Goal: Task Accomplishment & Management: Use online tool/utility

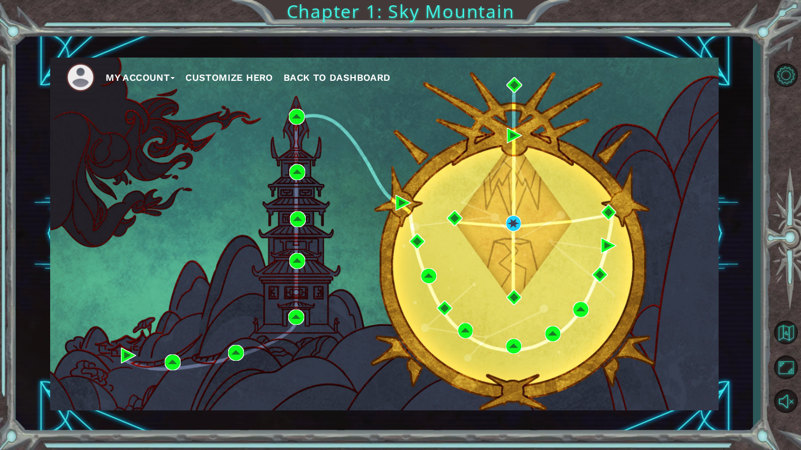
click at [364, 76] on span "Back to Dashboard" at bounding box center [337, 77] width 107 height 11
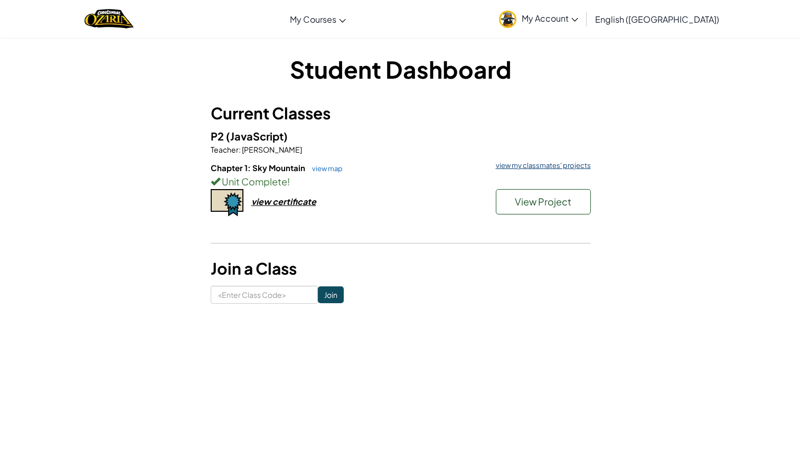
click at [532, 165] on link "view my classmates' projects" at bounding box center [541, 165] width 100 height 7
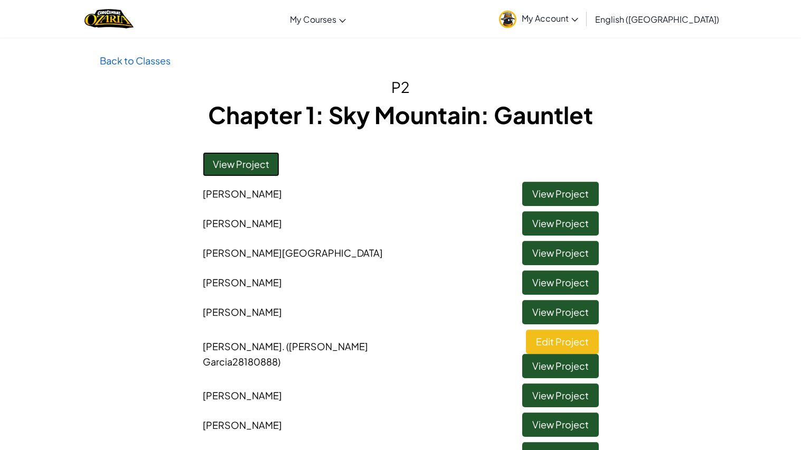
click at [258, 167] on link "View Project" at bounding box center [241, 164] width 77 height 24
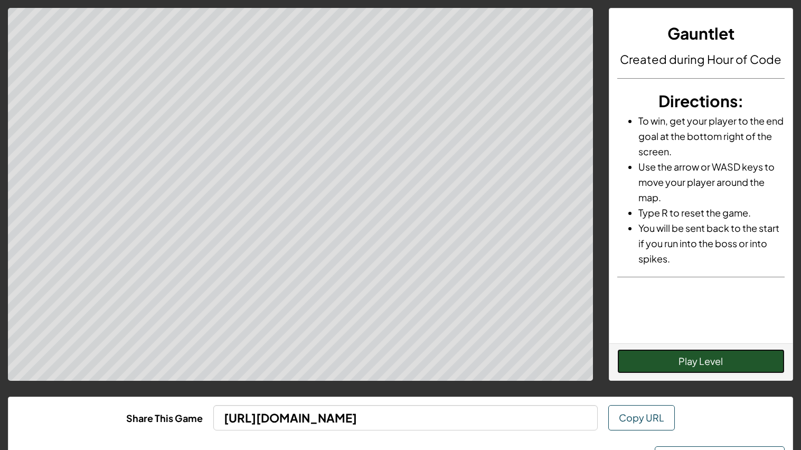
click at [717, 353] on button "Play Level" at bounding box center [700, 361] width 167 height 24
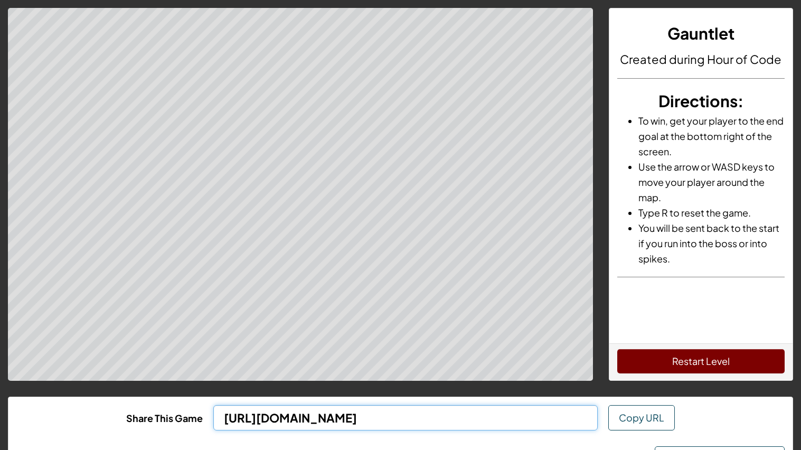
click at [388, 426] on input "[URL][DOMAIN_NAME]" at bounding box center [405, 417] width 384 height 25
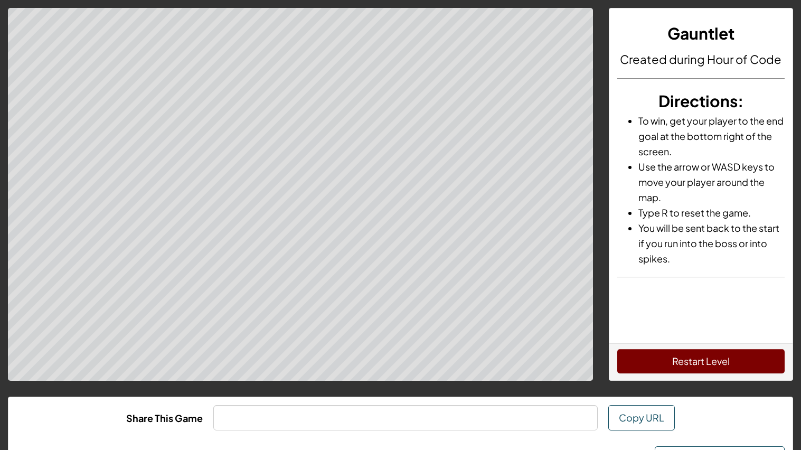
click at [495, 404] on div "Share This Game Copy URL" at bounding box center [400, 417] width 784 height 41
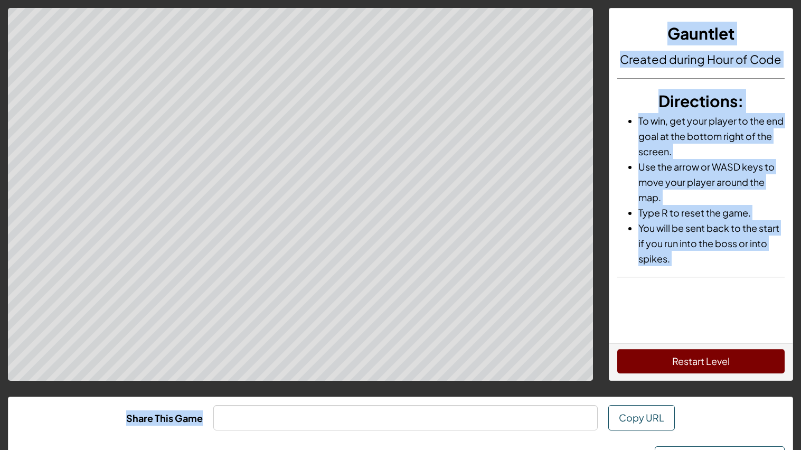
scroll to position [49, 0]
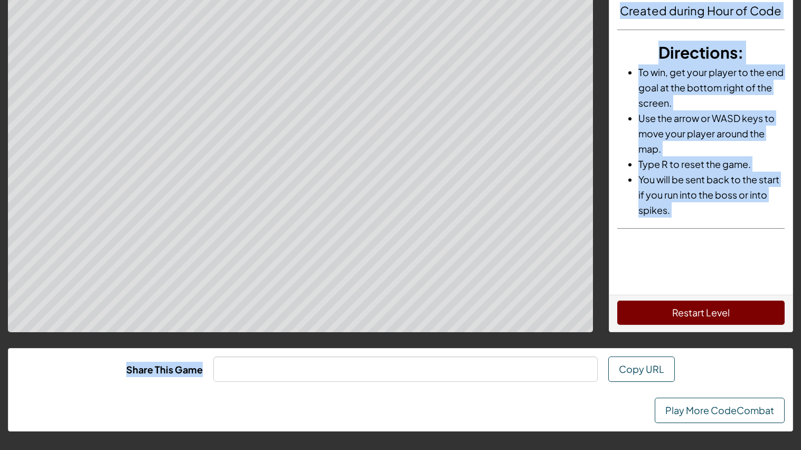
drag, startPoint x: 667, startPoint y: 26, endPoint x: 778, endPoint y: 449, distance: 437.3
click at [778, 449] on div "Gauntlet Created during Hour of Code Directions : To win, get your player to th…" at bounding box center [400, 200] width 801 height 498
copy div "Gauntlet Created during Hour of Code Directions : To win, get your player to th…"
click at [725, 239] on div "Gauntlet Created during Hour of Code Directions : To win, get your player to th…" at bounding box center [700, 127] width 183 height 335
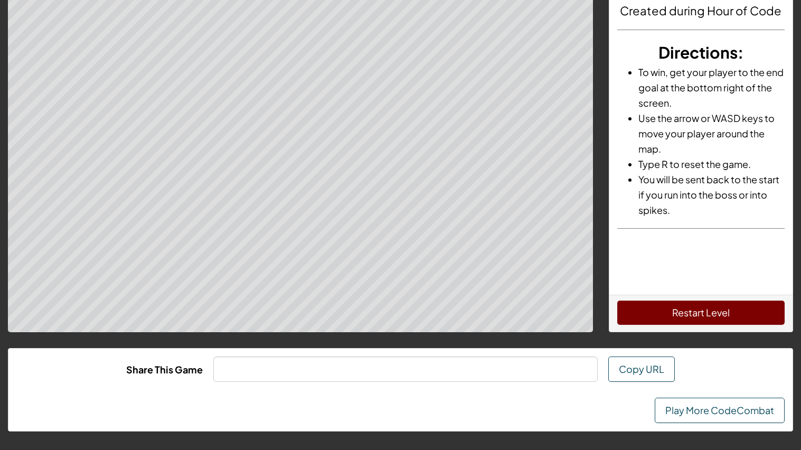
scroll to position [0, 0]
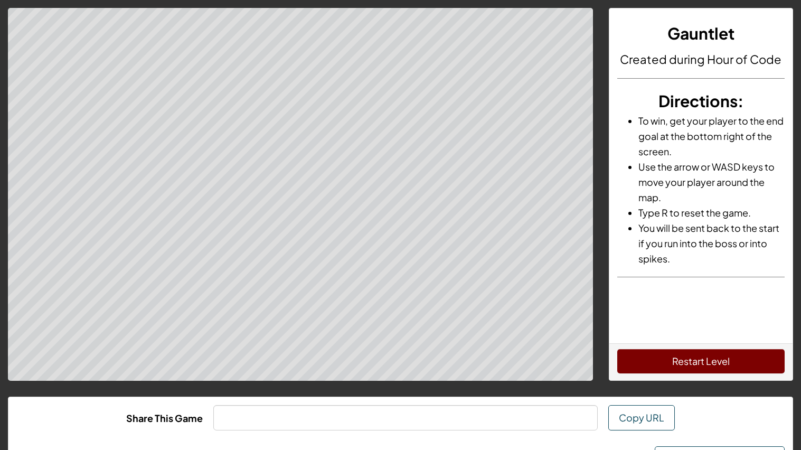
click at [685, 114] on li "To win, get your player to the end goal at the bottom right of the screen." at bounding box center [711, 136] width 146 height 46
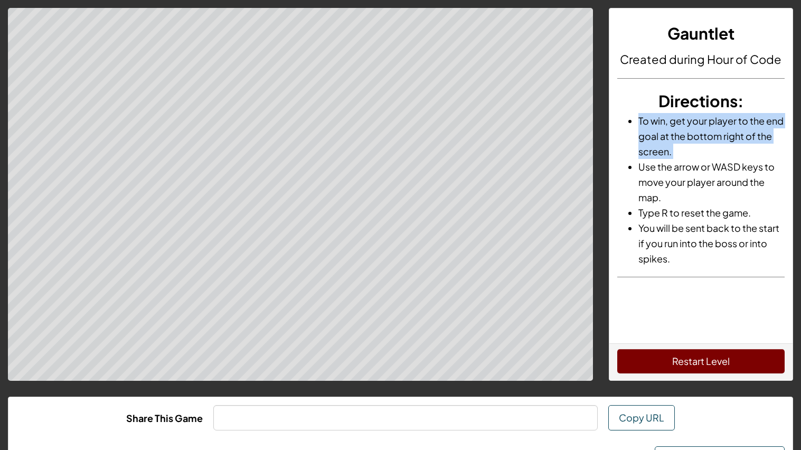
click at [698, 101] on span "Directions" at bounding box center [697, 101] width 79 height 20
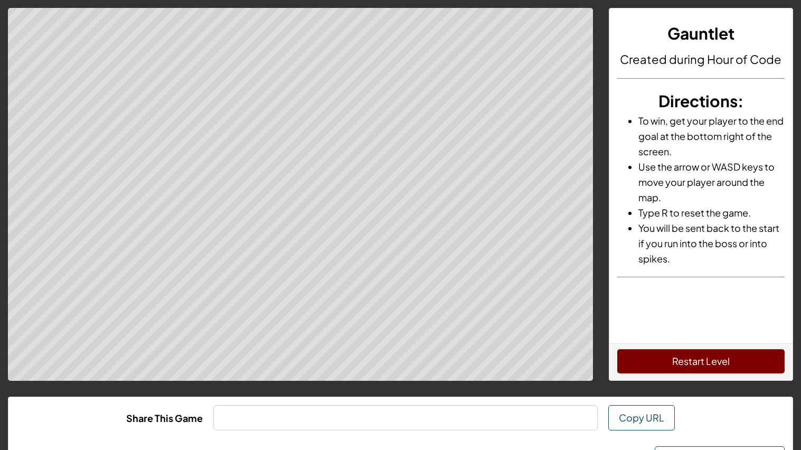
click at [698, 101] on span "Directions" at bounding box center [697, 101] width 79 height 20
click at [620, 43] on h3 "Gauntlet" at bounding box center [700, 34] width 167 height 24
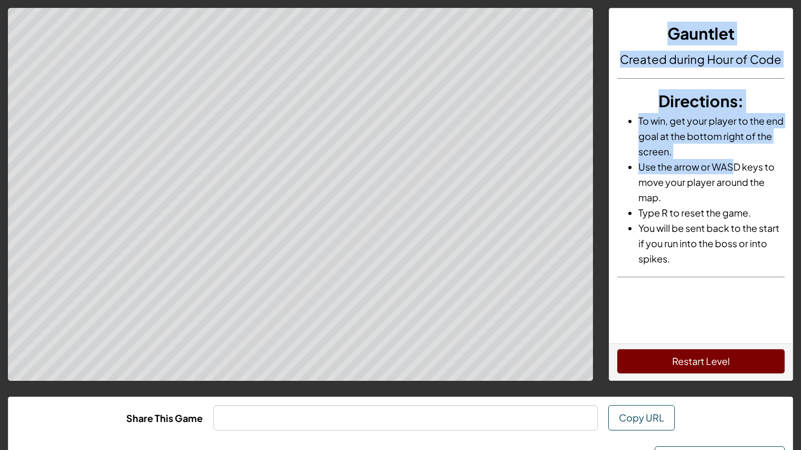
drag, startPoint x: 666, startPoint y: 26, endPoint x: 735, endPoint y: 170, distance: 158.5
click at [735, 170] on div "Gauntlet Created during Hour of Code Directions : To win, get your player to th…" at bounding box center [700, 175] width 183 height 335
click at [774, 143] on li "To win, get your player to the end goal at the bottom right of the screen." at bounding box center [711, 136] width 146 height 46
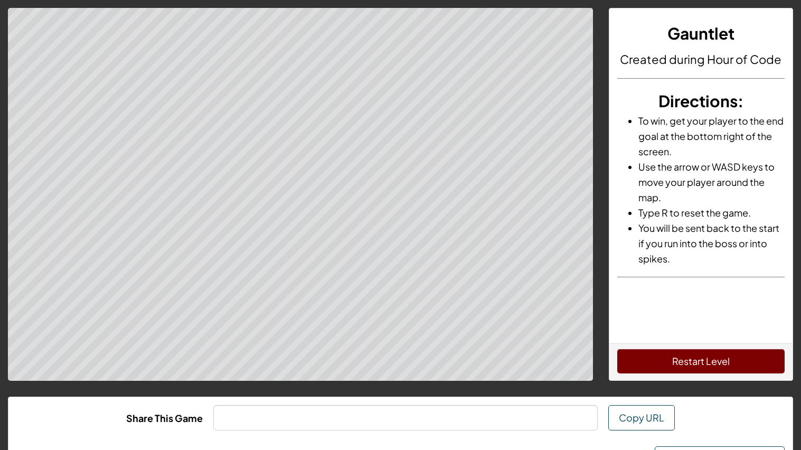
click at [714, 107] on span "Directions" at bounding box center [697, 101] width 79 height 20
click at [728, 101] on span "Directions" at bounding box center [697, 101] width 79 height 20
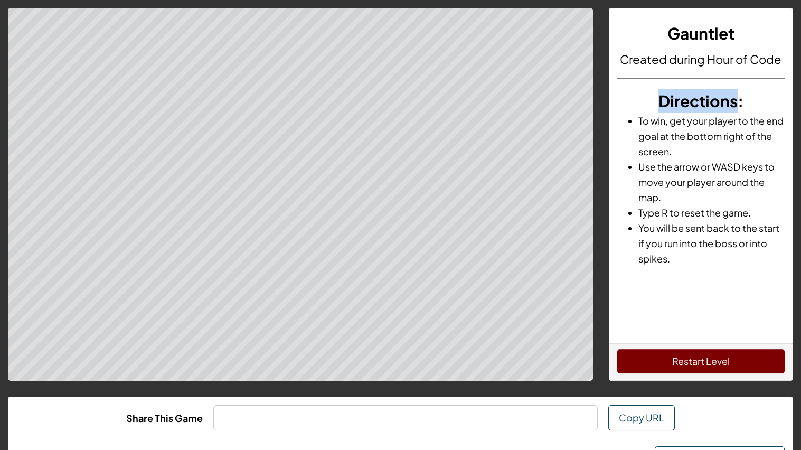
click at [634, 62] on h4 "Created during Hour of Code" at bounding box center [700, 59] width 167 height 17
click at [692, 128] on li "To win, get your player to the end goal at the bottom right of the screen." at bounding box center [711, 136] width 146 height 46
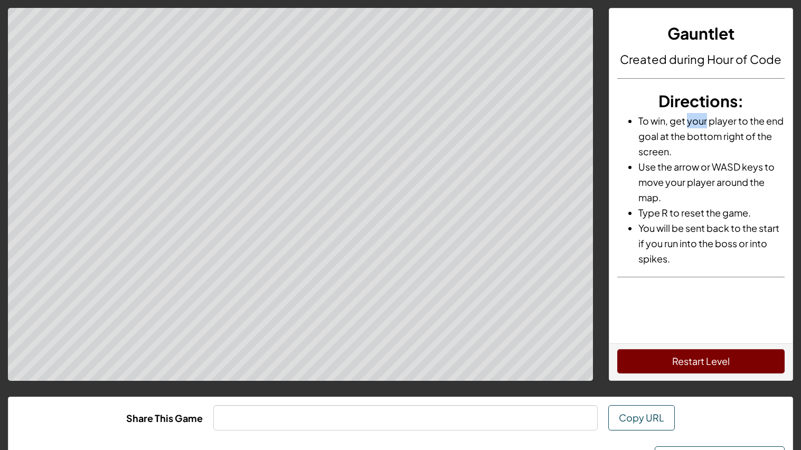
click at [695, 133] on li "To win, get your player to the end goal at the bottom right of the screen." at bounding box center [711, 136] width 146 height 46
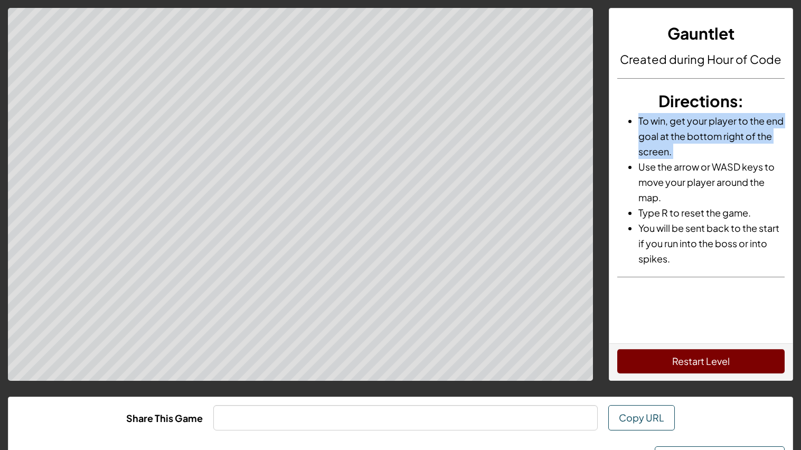
click at [638, 120] on li "To win, get your player to the end goal at the bottom right of the screen." at bounding box center [711, 136] width 146 height 46
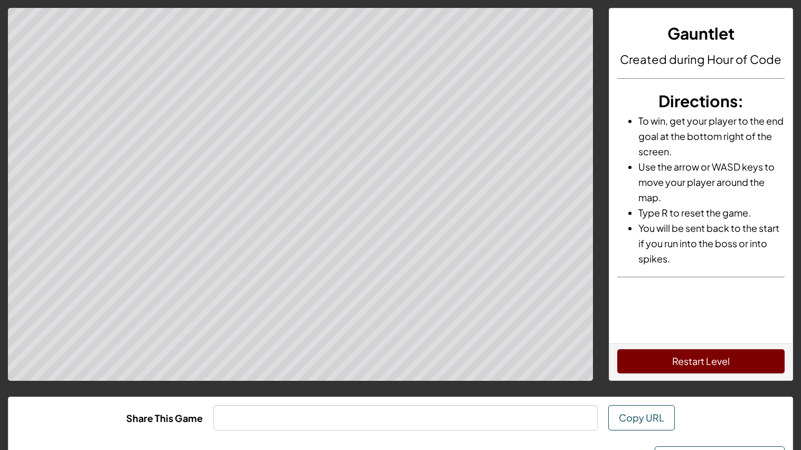
click at [638, 120] on li "To win, get your player to the end goal at the bottom right of the screen." at bounding box center [711, 136] width 146 height 46
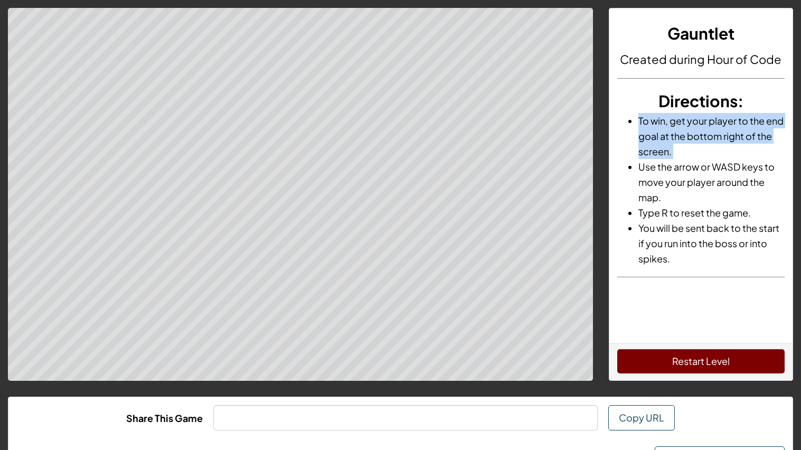
click at [638, 120] on li "To win, get your player to the end goal at the bottom right of the screen." at bounding box center [711, 136] width 146 height 46
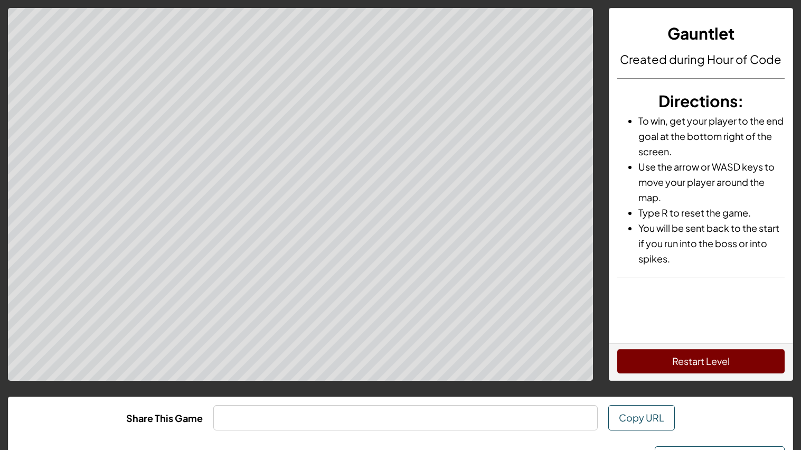
click at [638, 120] on li "To win, get your player to the end goal at the bottom right of the screen." at bounding box center [711, 136] width 146 height 46
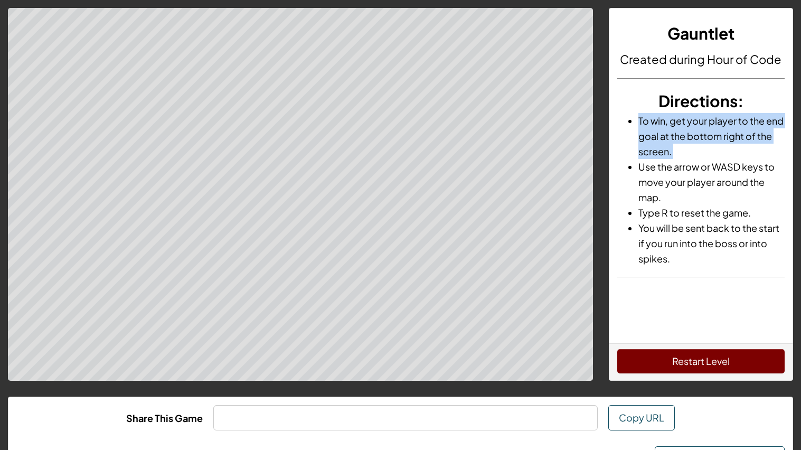
click at [638, 120] on li "To win, get your player to the end goal at the bottom right of the screen." at bounding box center [711, 136] width 146 height 46
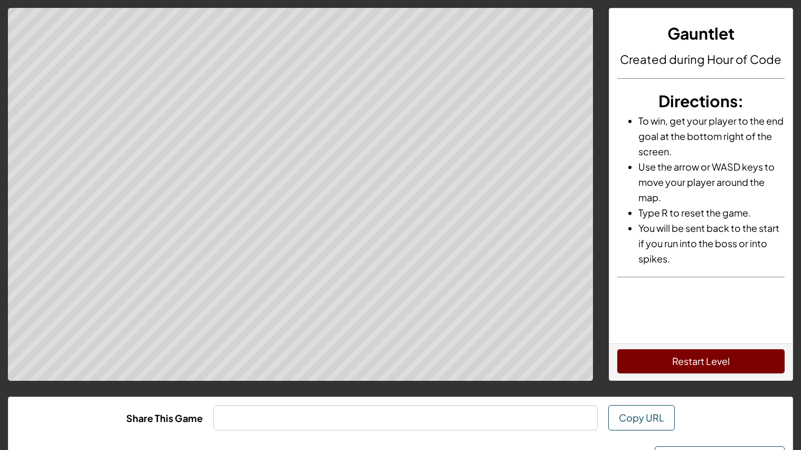
click at [638, 120] on li "To win, get your player to the end goal at the bottom right of the screen." at bounding box center [711, 136] width 146 height 46
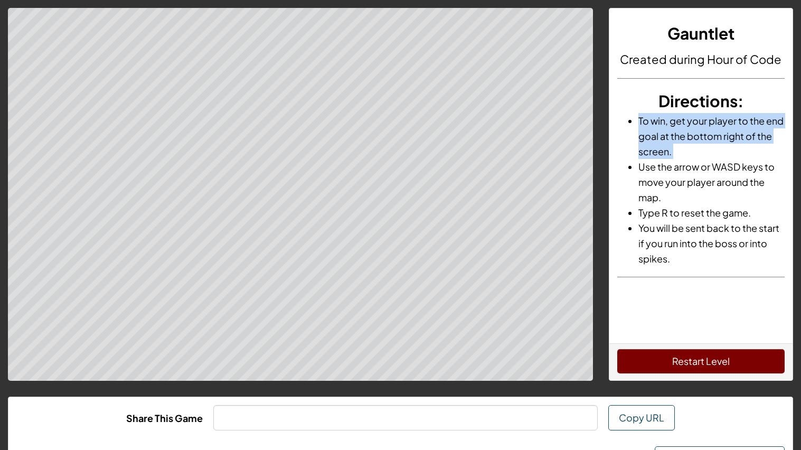
click at [638, 120] on li "To win, get your player to the end goal at the bottom right of the screen." at bounding box center [711, 136] width 146 height 46
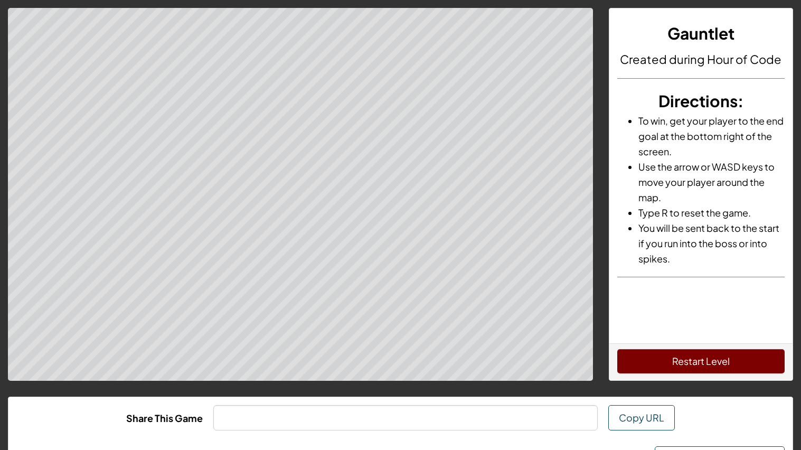
click at [638, 120] on li "To win, get your player to the end goal at the bottom right of the screen." at bounding box center [711, 136] width 146 height 46
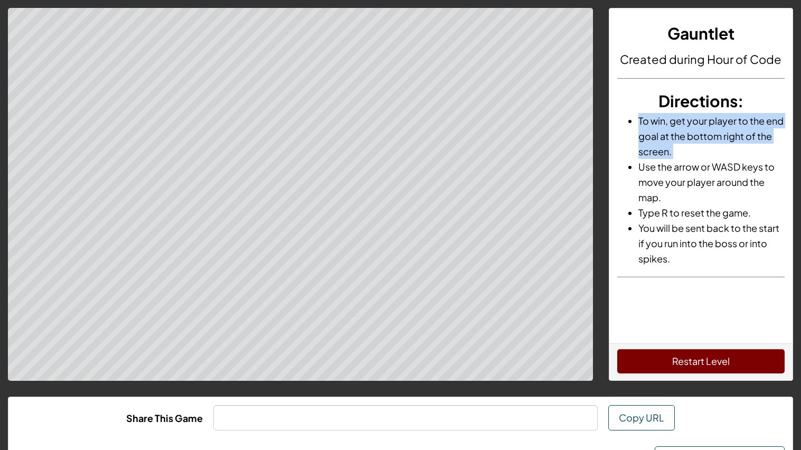
click at [638, 120] on li "To win, get your player to the end goal at the bottom right of the screen." at bounding box center [711, 136] width 146 height 46
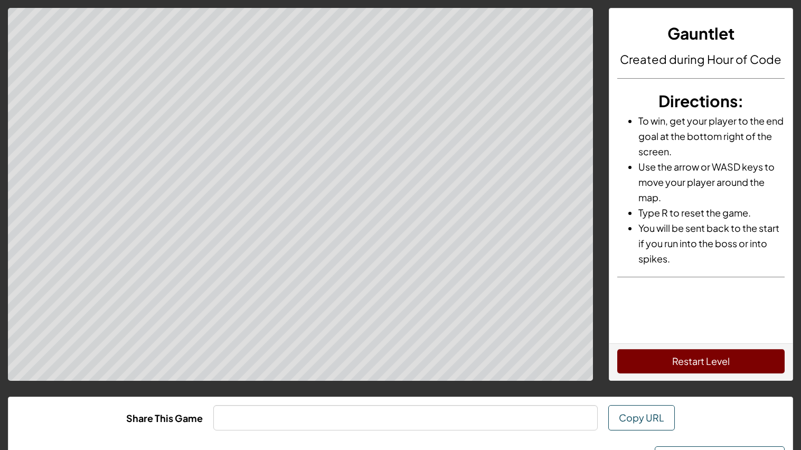
click at [638, 120] on li "To win, get your player to the end goal at the bottom right of the screen." at bounding box center [711, 136] width 146 height 46
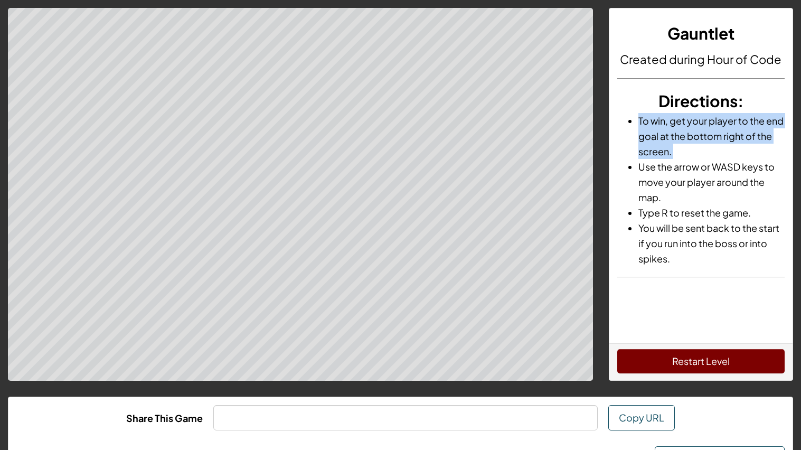
click at [638, 120] on li "To win, get your player to the end goal at the bottom right of the screen." at bounding box center [711, 136] width 146 height 46
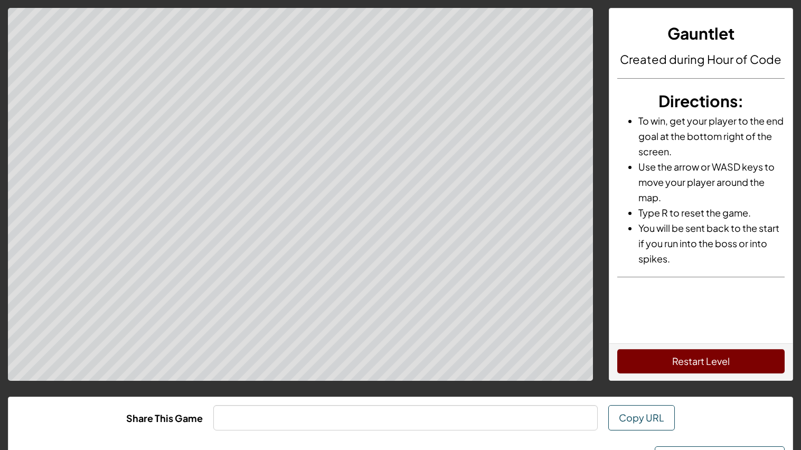
click at [638, 120] on li "To win, get your player to the end goal at the bottom right of the screen." at bounding box center [711, 136] width 146 height 46
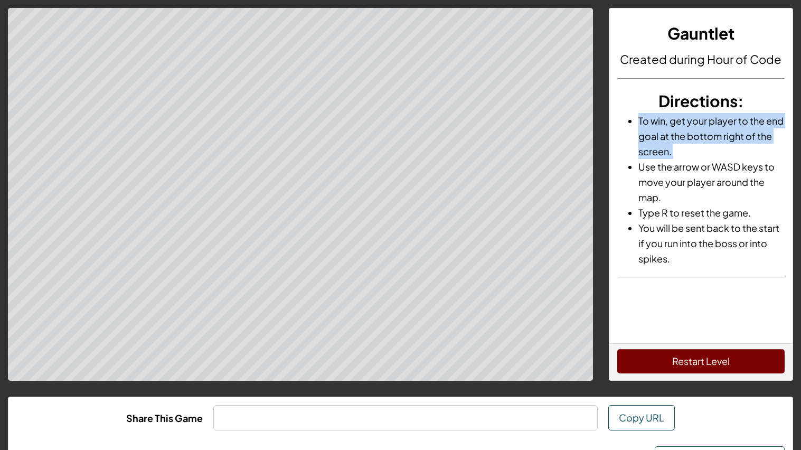
click at [638, 120] on li "To win, get your player to the end goal at the bottom right of the screen." at bounding box center [711, 136] width 146 height 46
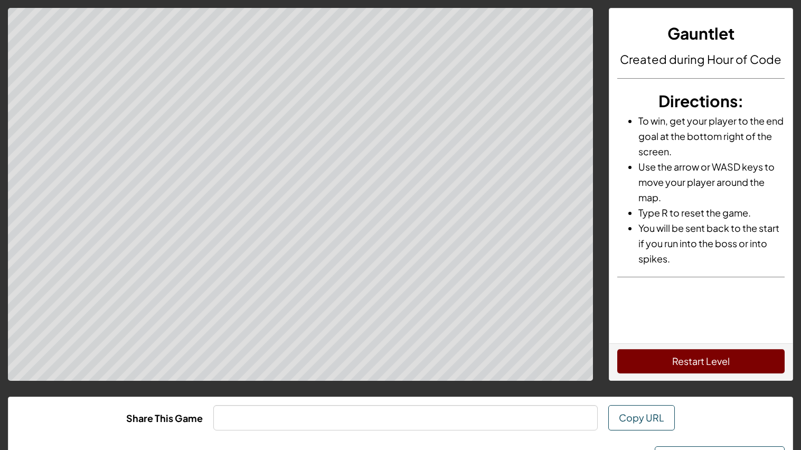
click at [638, 120] on li "To win, get your player to the end goal at the bottom right of the screen." at bounding box center [711, 136] width 146 height 46
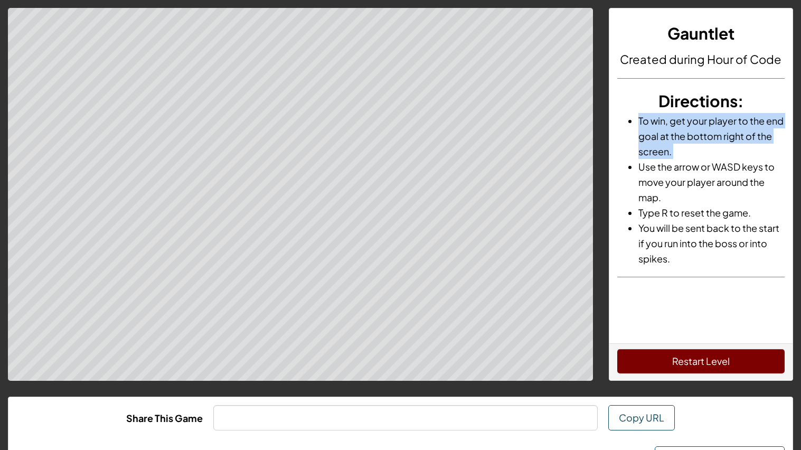
click at [638, 120] on li "To win, get your player to the end goal at the bottom right of the screen." at bounding box center [711, 136] width 146 height 46
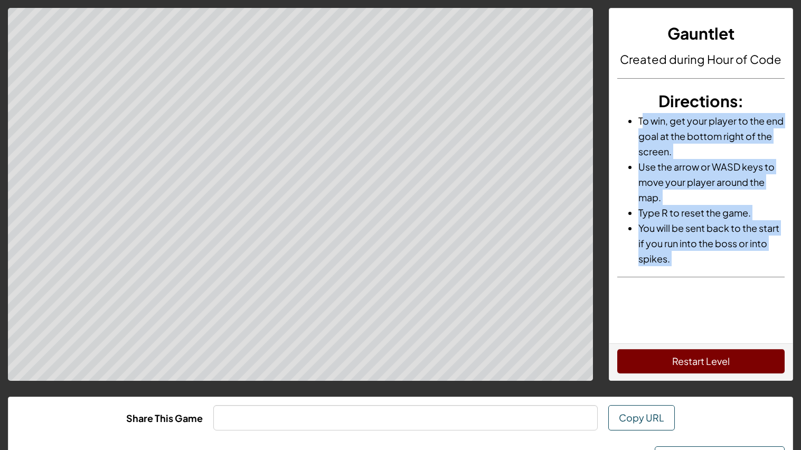
drag, startPoint x: 641, startPoint y: 120, endPoint x: 640, endPoint y: 385, distance: 265.1
click at [640, 385] on div "Gauntlet Created during Hour of Code Directions : To win, get your player to th…" at bounding box center [400, 249] width 801 height 498
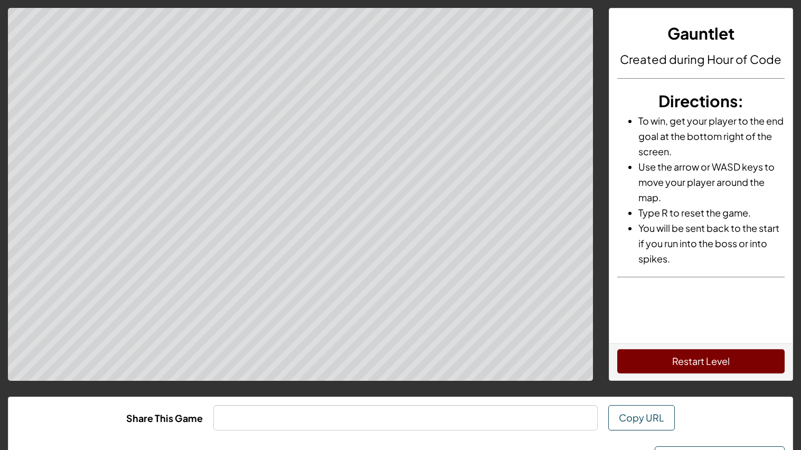
drag, startPoint x: 640, startPoint y: 385, endPoint x: 719, endPoint y: 449, distance: 101.4
click at [719, 449] on div "Gauntlet Created during Hour of Code Directions : To win, get your player to th…" at bounding box center [400, 249] width 801 height 498
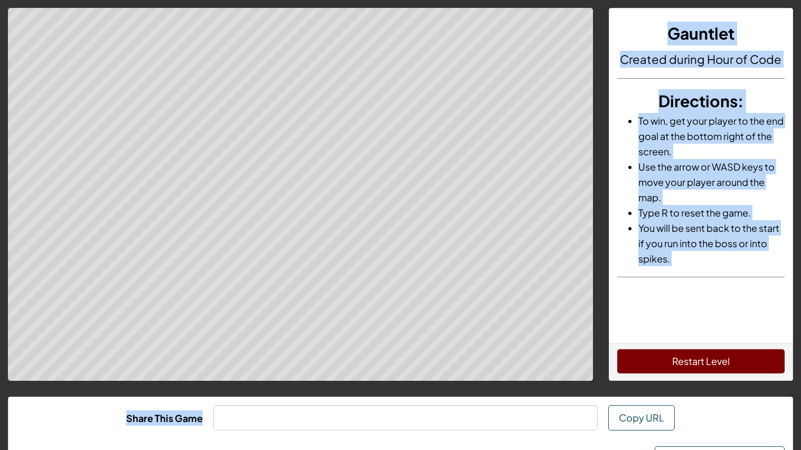
scroll to position [49, 0]
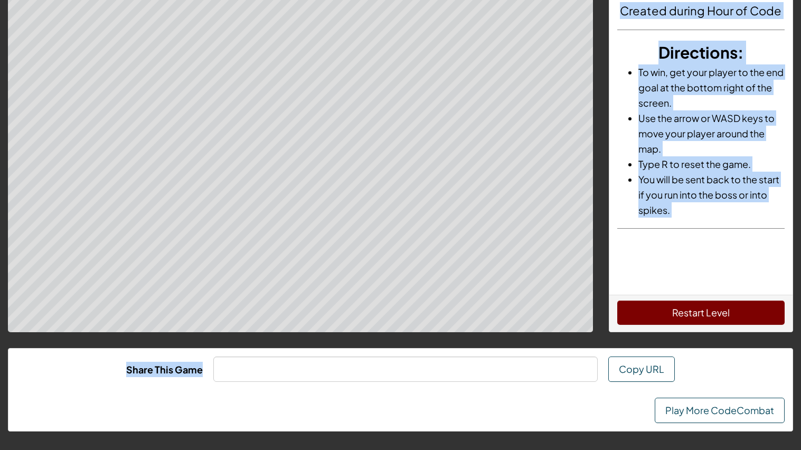
drag, startPoint x: 672, startPoint y: 31, endPoint x: 800, endPoint y: 449, distance: 438.0
click at [800, 401] on html "Gauntlet Created during Hour of Code Directions : To win, get your player to th…" at bounding box center [400, 176] width 801 height 450
click at [647, 220] on div "Gauntlet Created during Hour of Code Directions : To win, get your player to th…" at bounding box center [700, 127] width 183 height 335
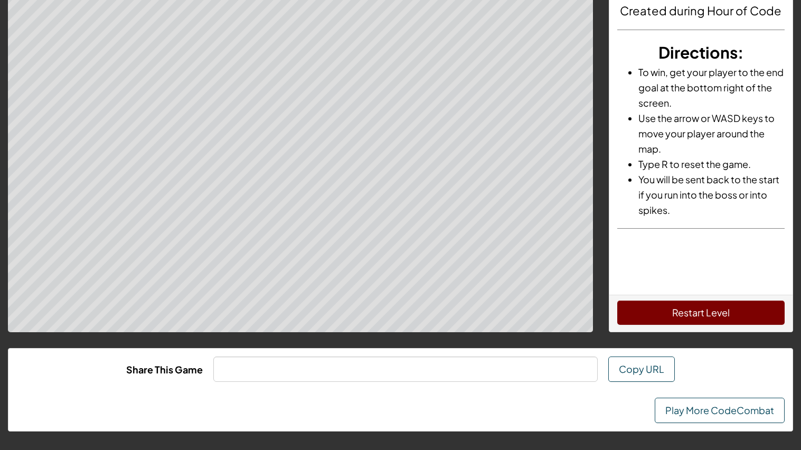
scroll to position [0, 0]
